Goal: Navigation & Orientation: Find specific page/section

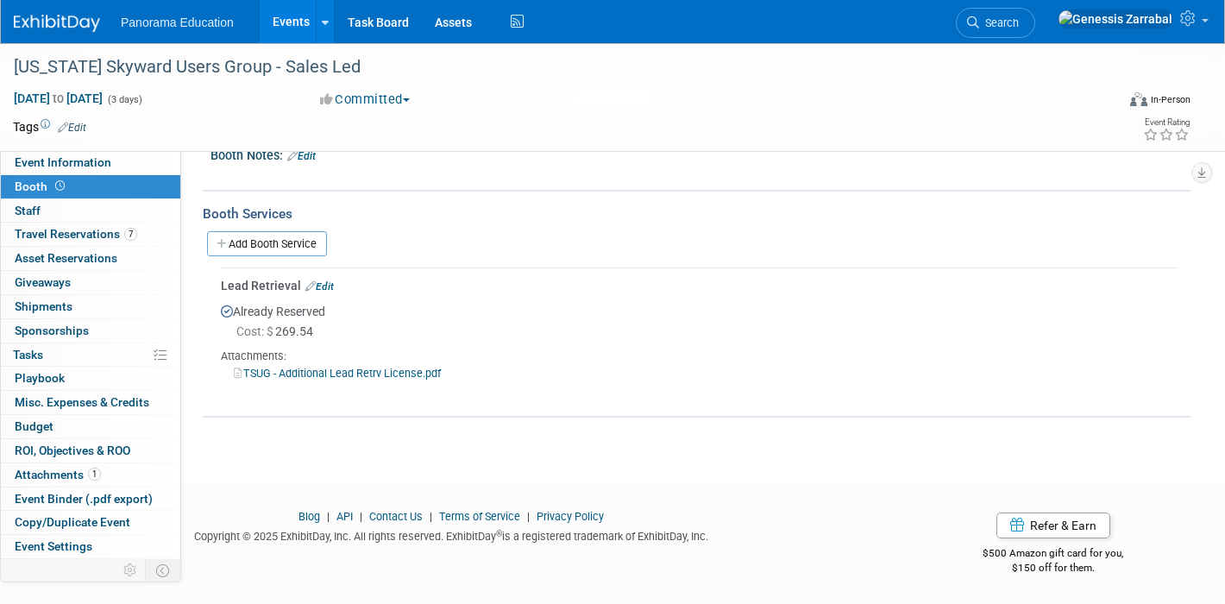
click at [300, 31] on link "Events" at bounding box center [291, 21] width 63 height 43
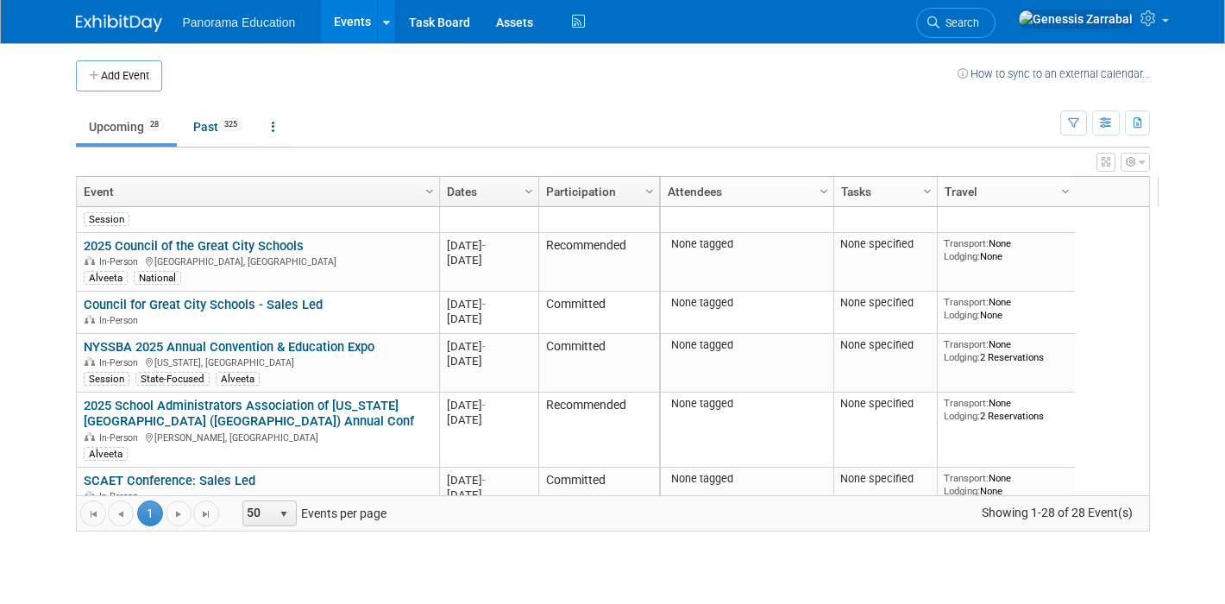
scroll to position [527, 0]
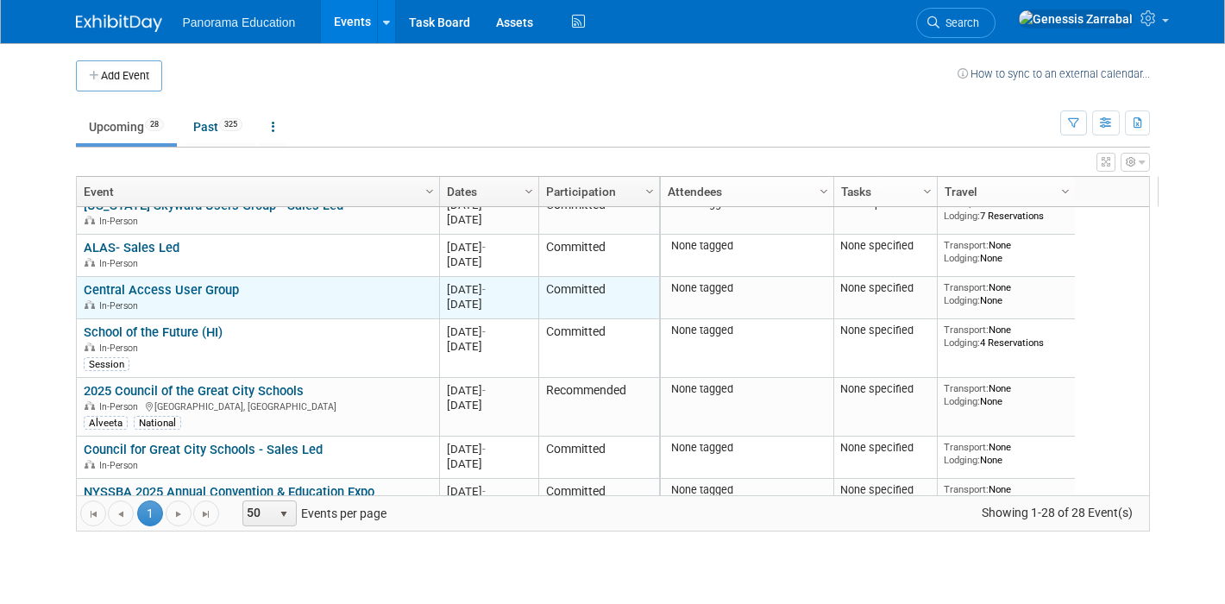
click at [211, 287] on link "Central Access User Group" at bounding box center [161, 290] width 155 height 16
